Goal: Find specific page/section: Find specific page/section

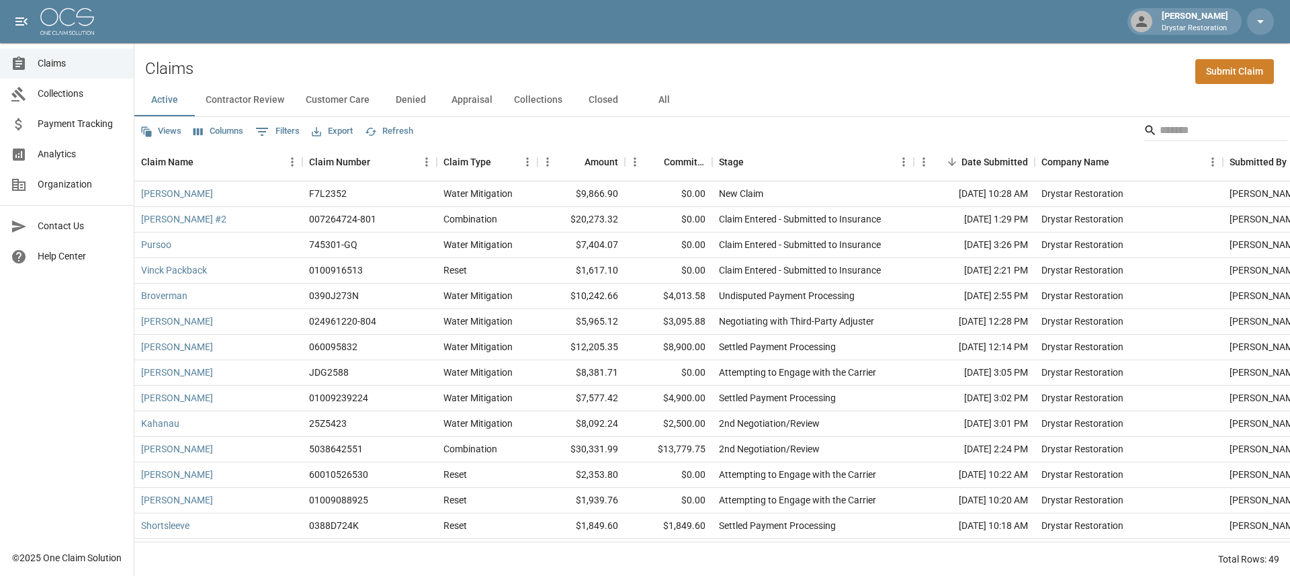
click at [669, 102] on button "All" at bounding box center [664, 100] width 60 height 32
click at [163, 437] on div "[PERSON_NAME]" at bounding box center [218, 450] width 168 height 26
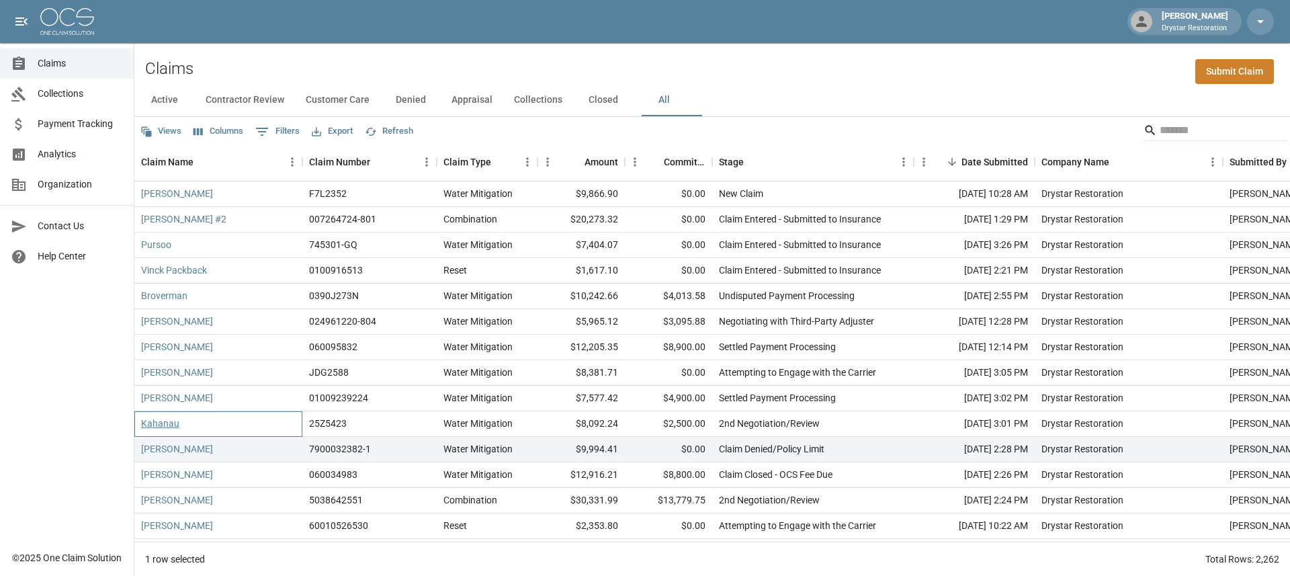
click at [159, 423] on link "Kahanau" at bounding box center [160, 423] width 38 height 13
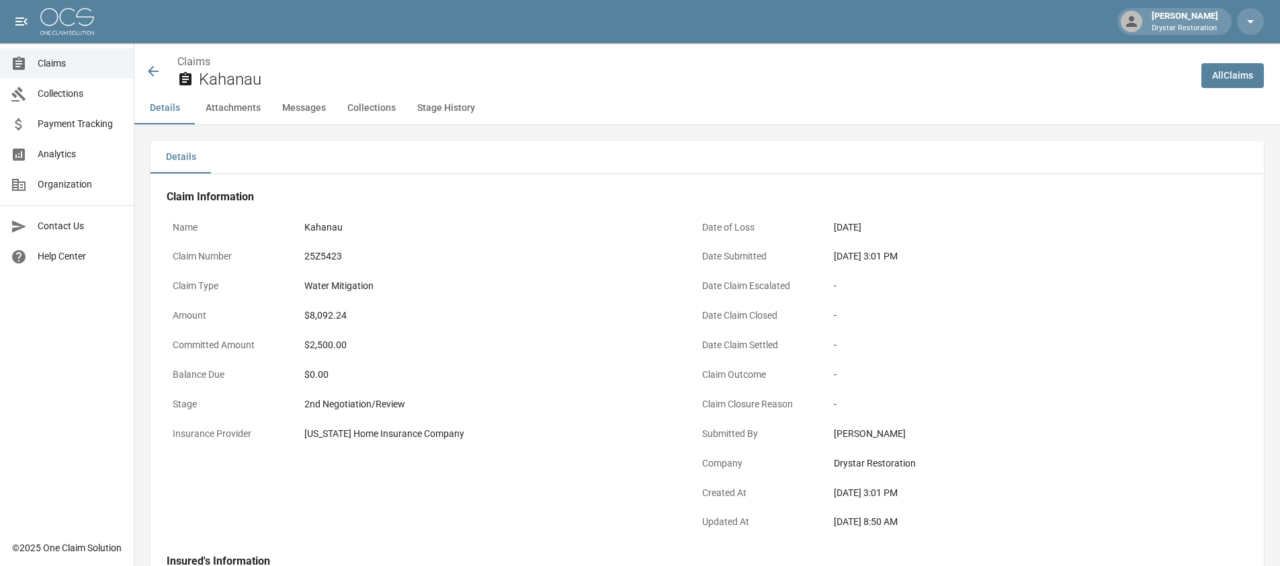
click at [674, 91] on div "Claims Kahanau" at bounding box center [662, 67] width 1056 height 49
click at [1220, 85] on link "All Claims" at bounding box center [1232, 75] width 62 height 25
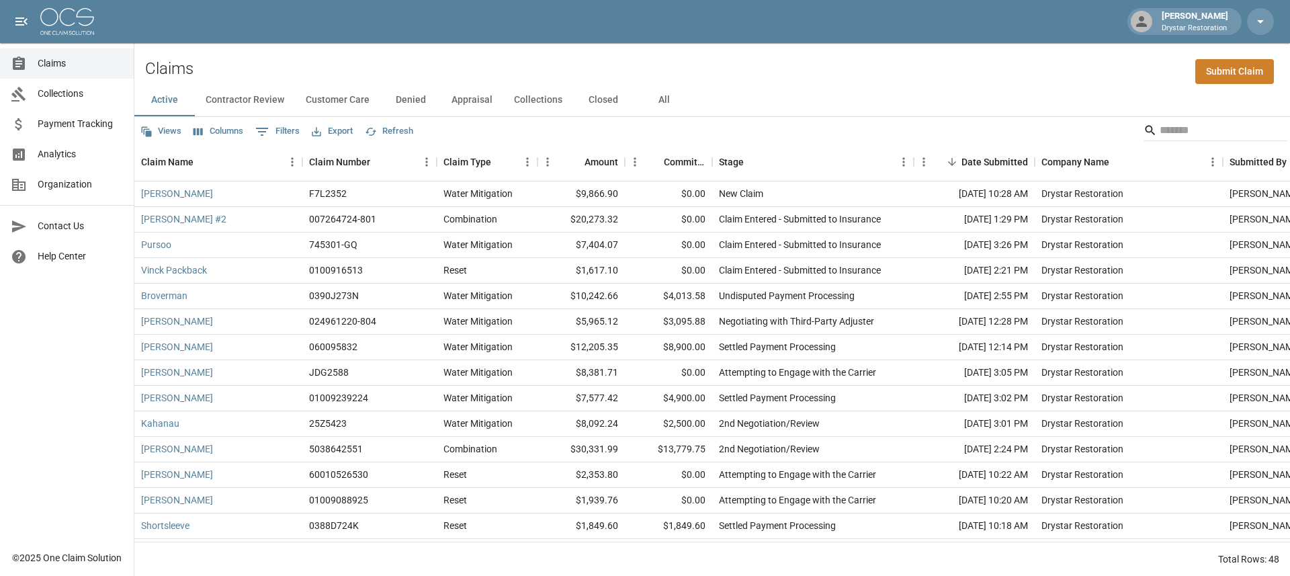
click at [667, 96] on button "All" at bounding box center [664, 100] width 60 height 32
click at [1160, 128] on input "Search" at bounding box center [1214, 131] width 108 height 22
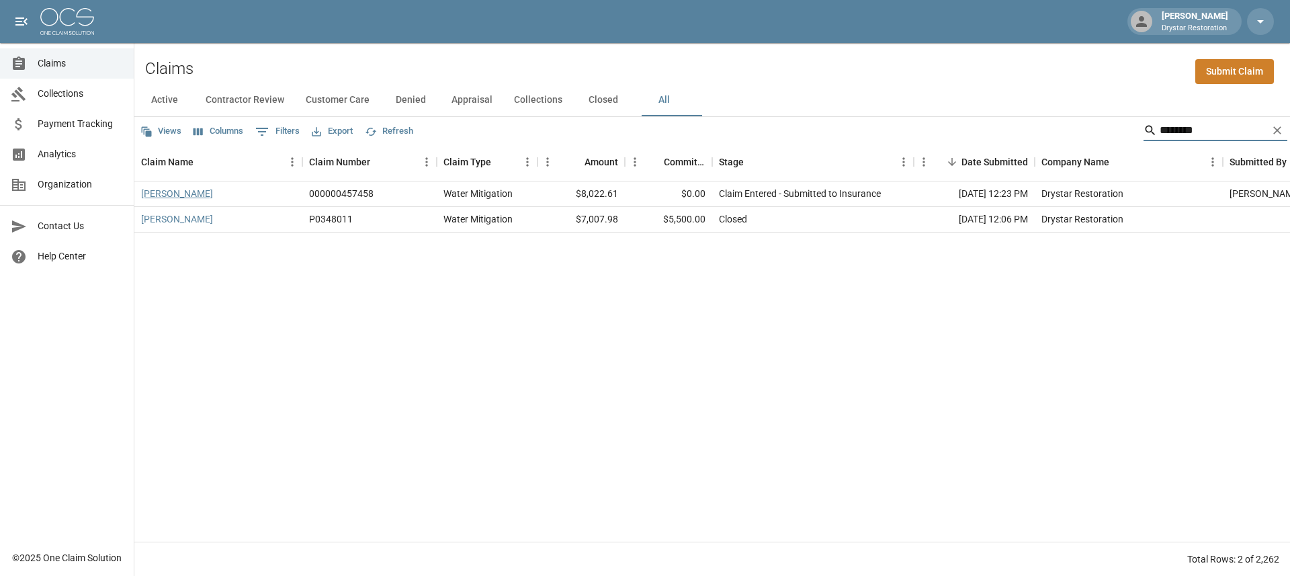
type input "********"
click at [155, 190] on link "[PERSON_NAME]" at bounding box center [177, 193] width 72 height 13
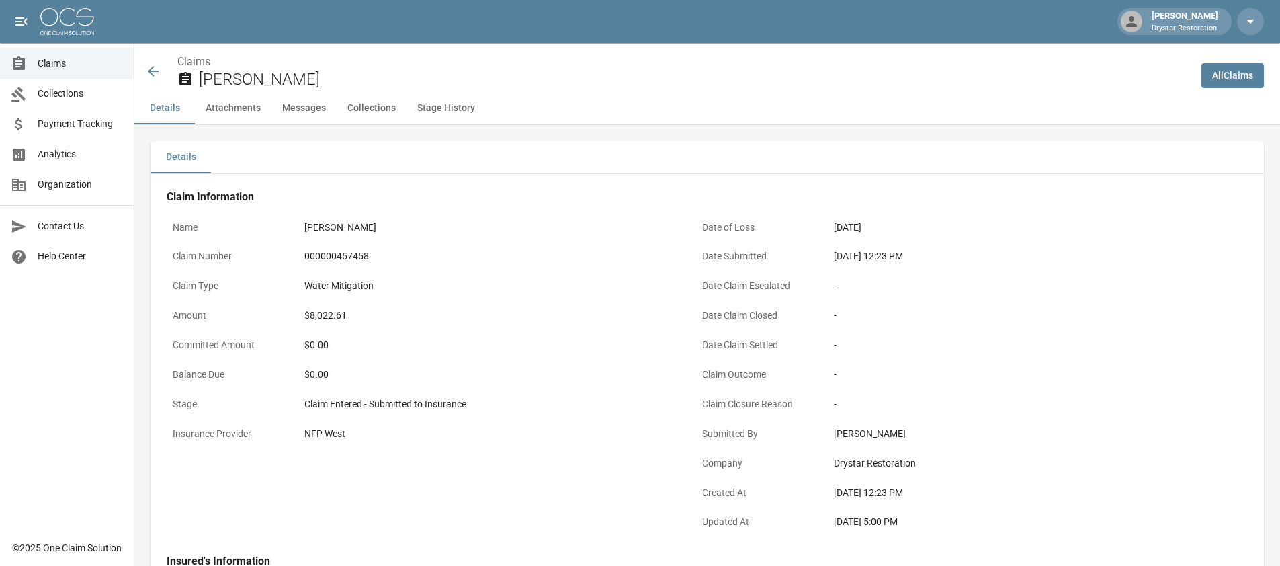
click at [50, 61] on span "Claims" at bounding box center [80, 63] width 85 height 14
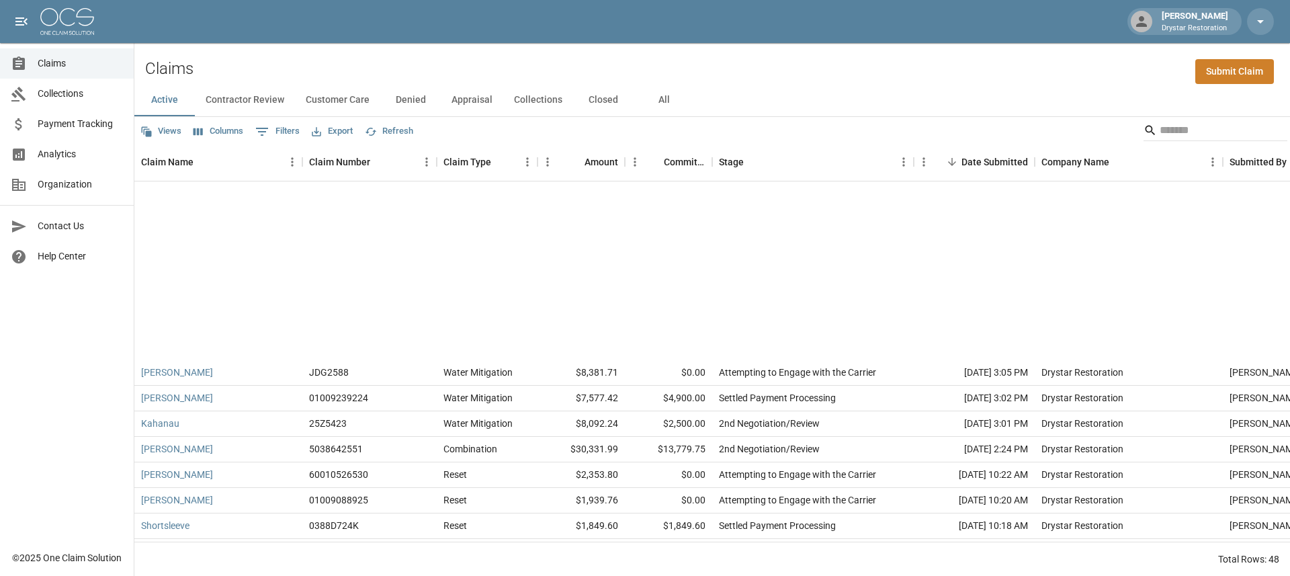
scroll to position [480, 0]
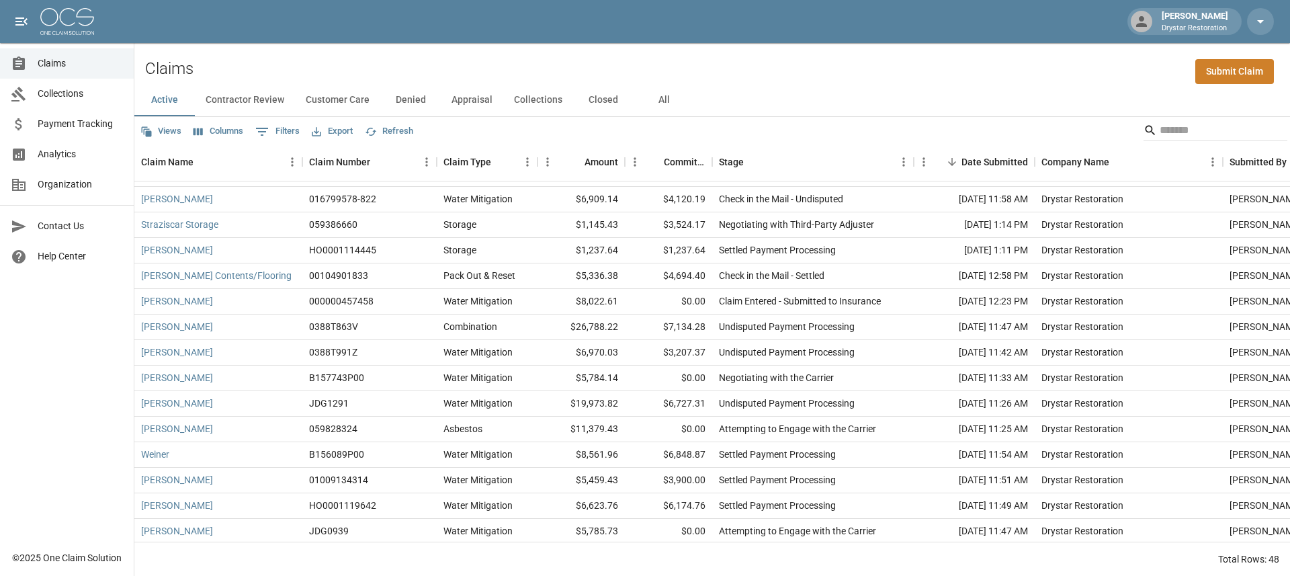
click at [661, 105] on button "All" at bounding box center [664, 100] width 60 height 32
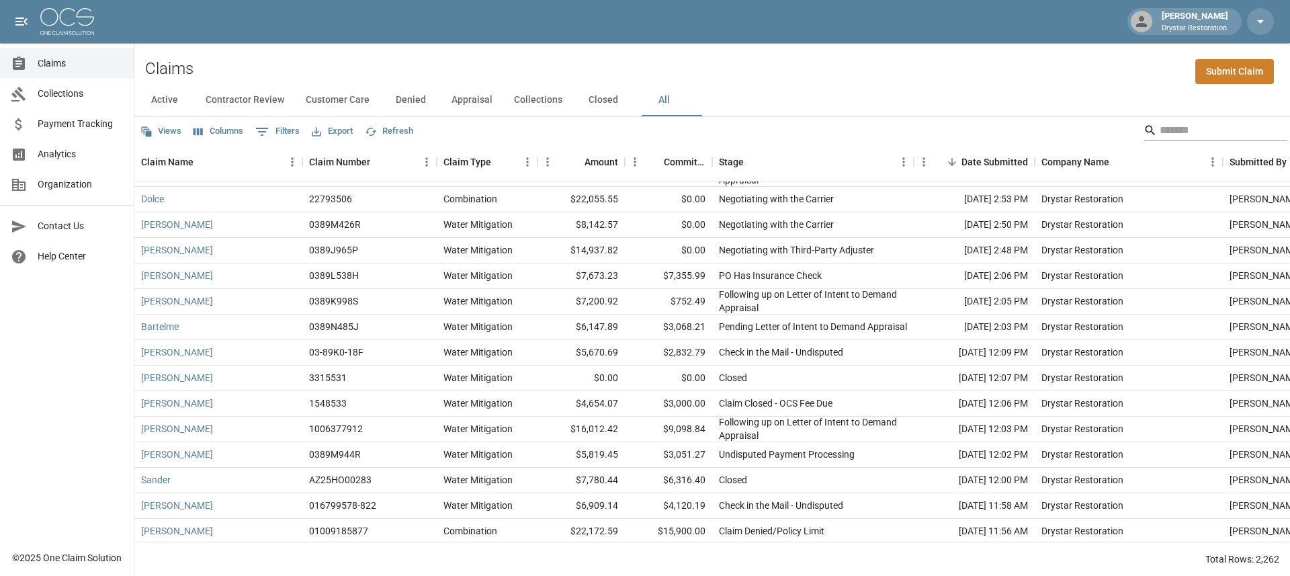
click at [1160, 128] on input "Search" at bounding box center [1214, 131] width 108 height 22
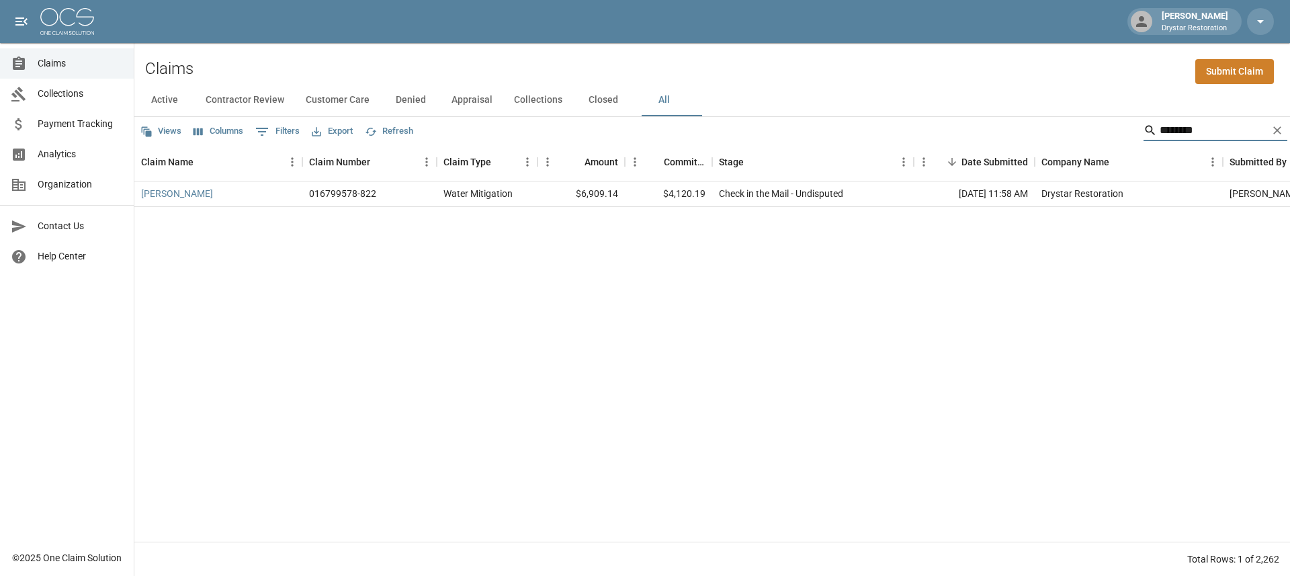
type input "********"
click at [1276, 122] on button "Clear" at bounding box center [1277, 130] width 20 height 20
